Goal: Navigation & Orientation: Go to known website

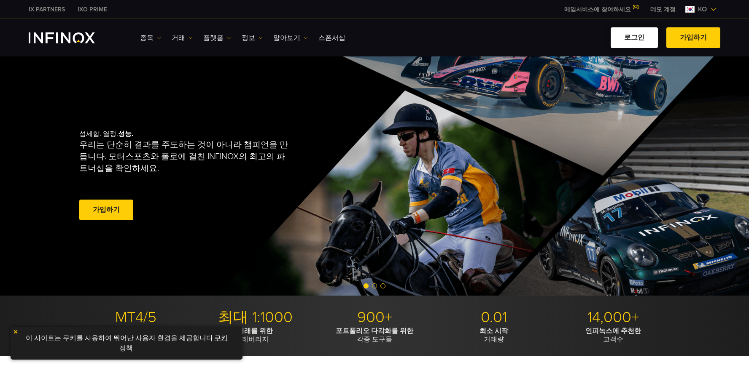
click at [639, 38] on link "로그인" at bounding box center [633, 37] width 47 height 21
